Goal: Task Accomplishment & Management: Use online tool/utility

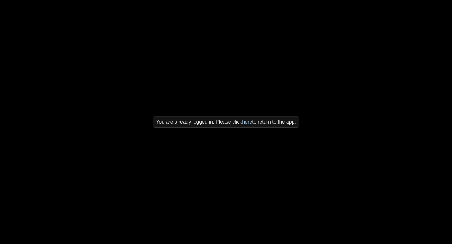
click at [249, 123] on link "here" at bounding box center [247, 121] width 10 height 5
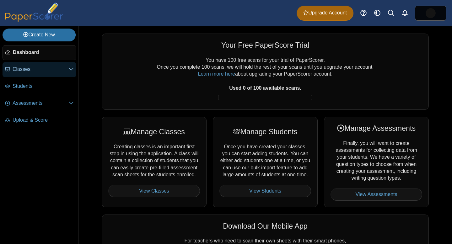
click at [45, 72] on span "Classes" at bounding box center [41, 69] width 56 height 7
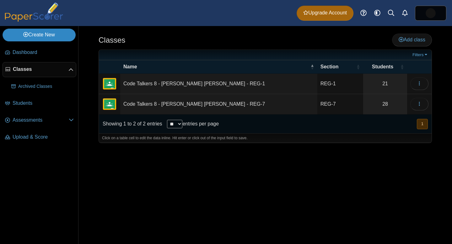
click at [61, 39] on link "Create New" at bounding box center [39, 35] width 73 height 13
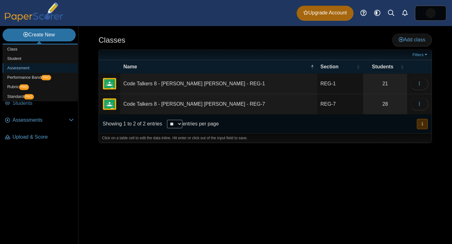
click at [33, 66] on link "Assessment" at bounding box center [40, 67] width 75 height 9
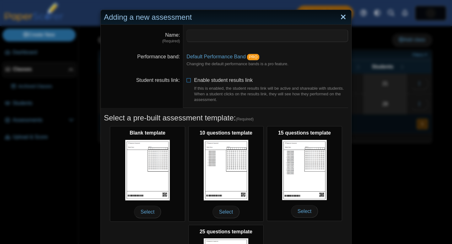
click at [342, 17] on link "Close" at bounding box center [344, 17] width 10 height 11
